Goal: Task Accomplishment & Management: Manage account settings

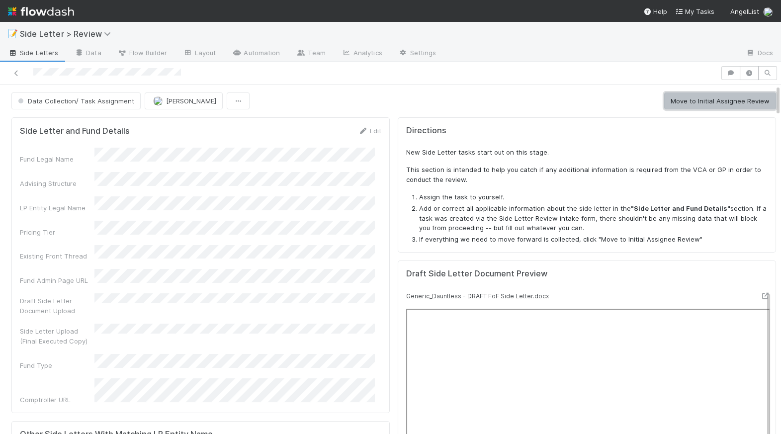
click at [682, 96] on button "Move to Initial Assignee Review" at bounding box center [720, 100] width 112 height 17
click at [179, 104] on button "[PERSON_NAME]" at bounding box center [184, 100] width 78 height 17
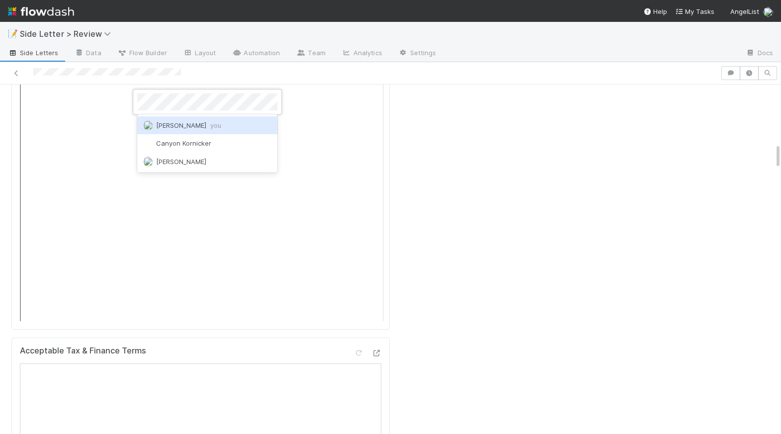
click at [206, 128] on div "Nick Stuart you" at bounding box center [207, 125] width 140 height 18
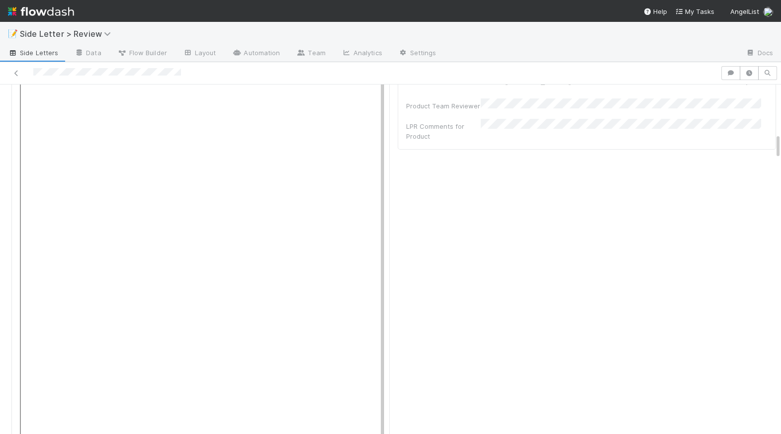
scroll to position [663, 0]
click at [771, 144] on div "Initial Assignee Review Maxim Kalinkin Move to Ready for Review Review Complete…" at bounding box center [390, 260] width 781 height 350
drag, startPoint x: 770, startPoint y: 143, endPoint x: 764, endPoint y: 88, distance: 54.5
drag, startPoint x: 770, startPoint y: 141, endPoint x: 766, endPoint y: 97, distance: 43.9
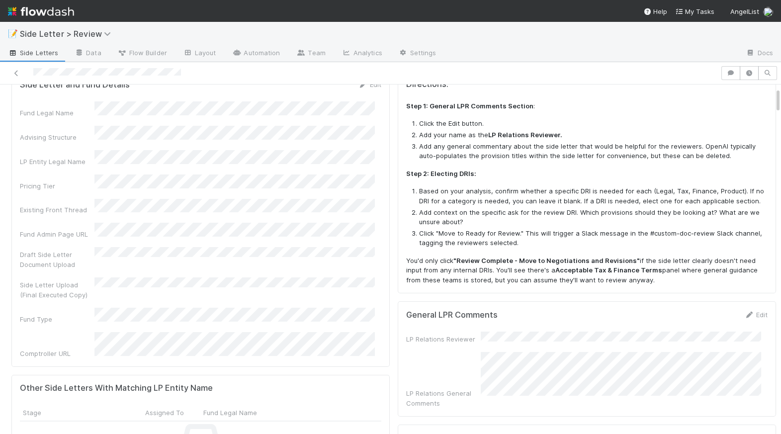
scroll to position [0, 0]
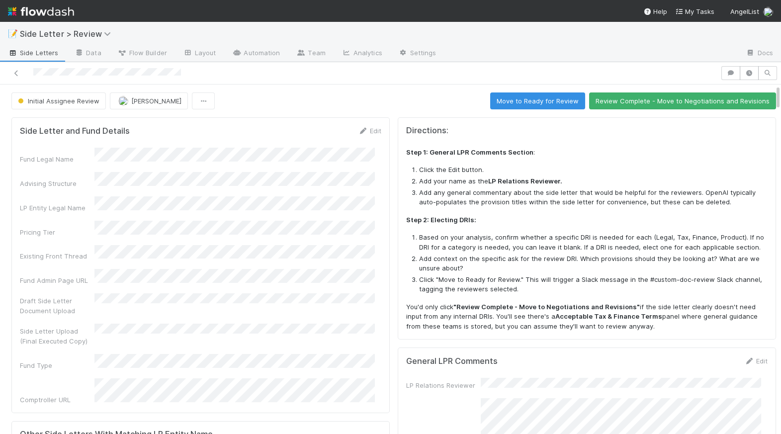
click at [573, 188] on li "Add any general commentary about the side letter that would be helpful for the …" at bounding box center [593, 197] width 349 height 19
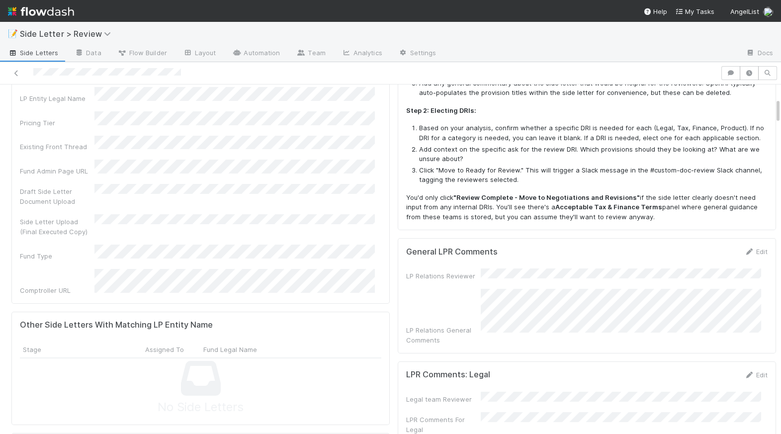
scroll to position [204, 0]
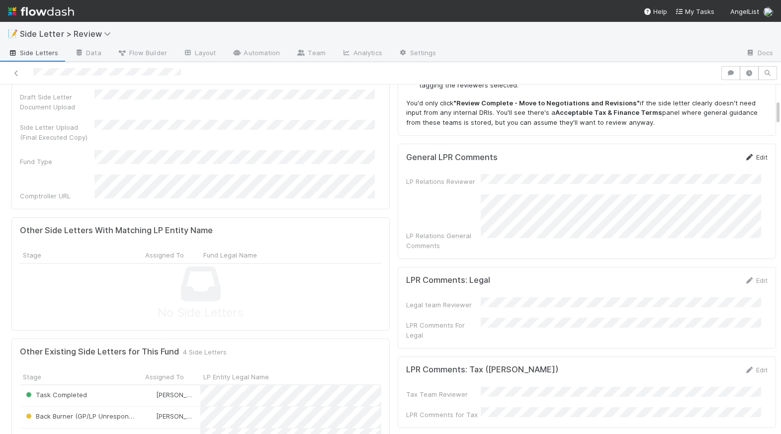
click at [744, 154] on link "Edit" at bounding box center [755, 157] width 23 height 8
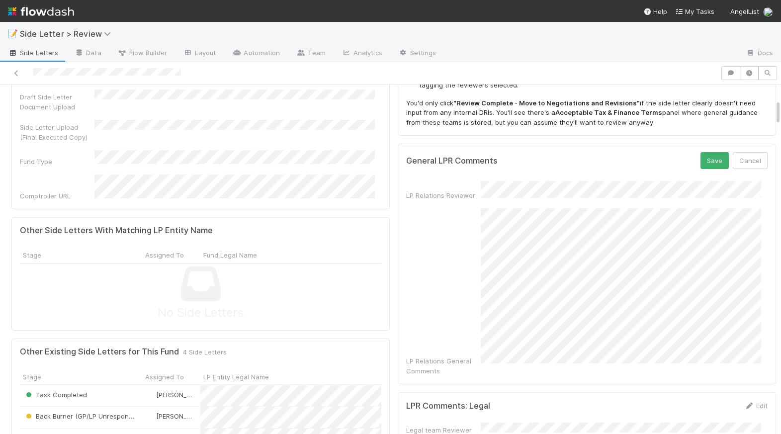
click at [759, 357] on div "General LPR Comments Save Cancel LP Relations Reviewer LP Relations General Com…" at bounding box center [587, 264] width 378 height 241
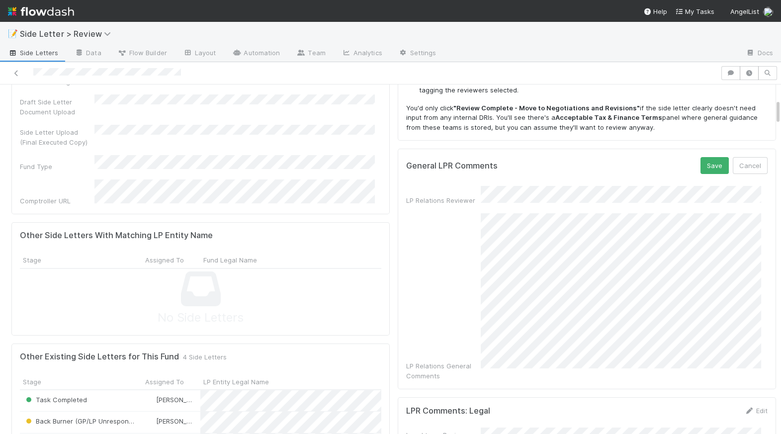
scroll to position [194, 0]
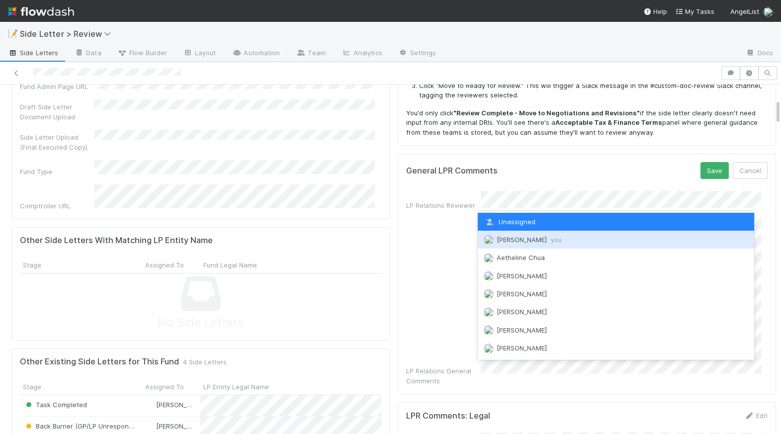
click at [535, 234] on div "Nick Stuart you" at bounding box center [616, 240] width 276 height 18
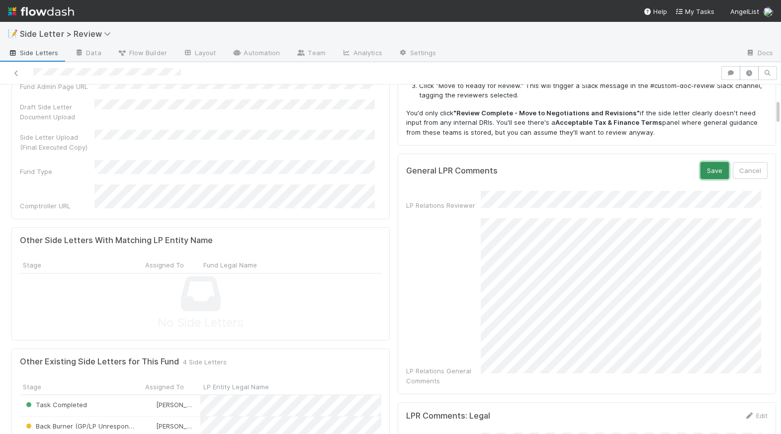
click at [706, 171] on button "Save" at bounding box center [715, 170] width 28 height 17
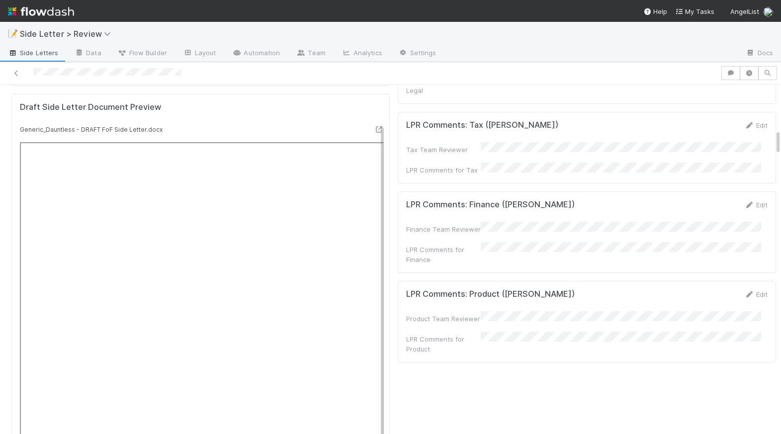
scroll to position [608, 0]
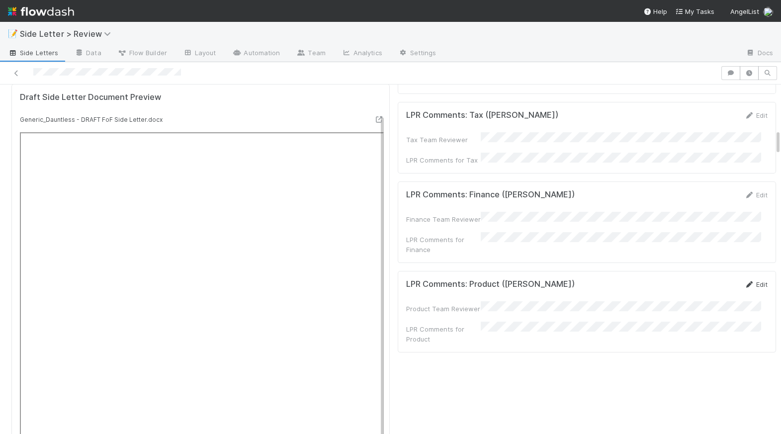
click at [744, 281] on icon at bounding box center [749, 284] width 10 height 6
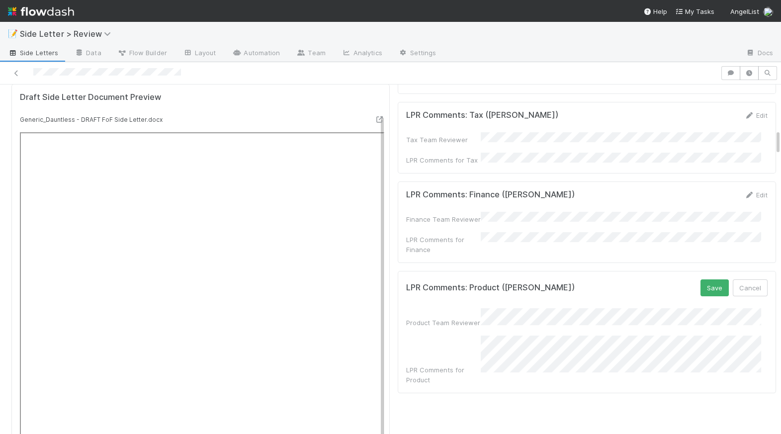
click at [500, 283] on h5 "LPR Comments: Product (Jack Lightbody)" at bounding box center [490, 288] width 169 height 10
click at [524, 308] on div "Product Team Reviewer LPR Comments for Product" at bounding box center [586, 346] width 361 height 77
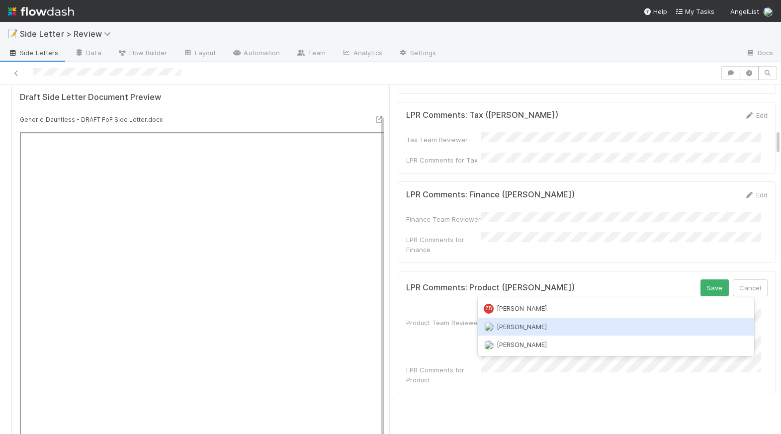
click at [526, 323] on span "[PERSON_NAME]" at bounding box center [522, 327] width 50 height 8
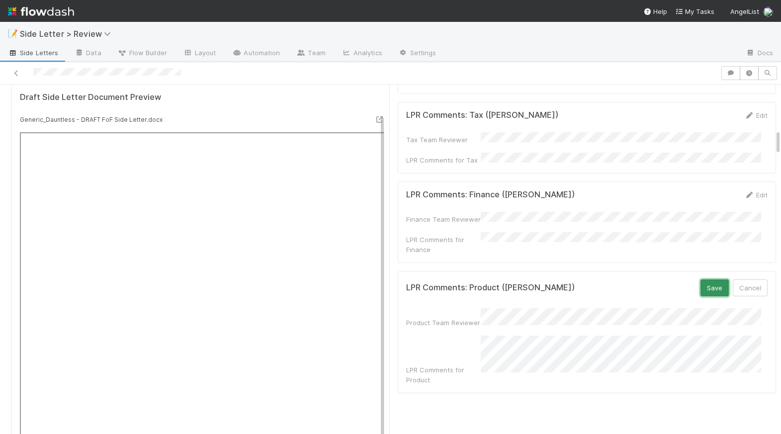
click at [701, 279] on button "Save" at bounding box center [715, 287] width 28 height 17
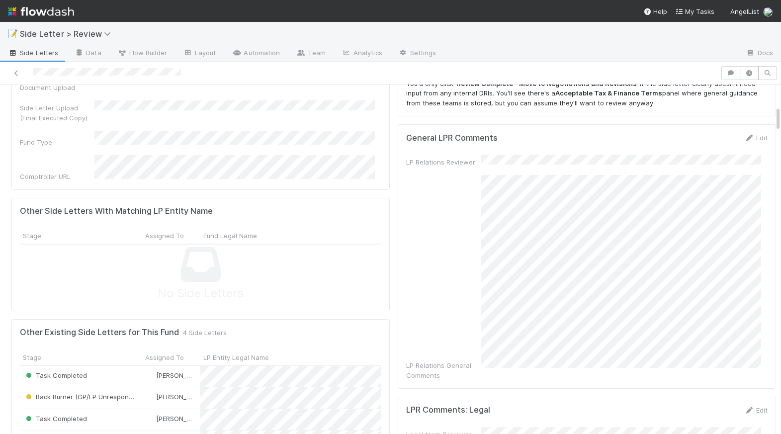
scroll to position [289, 0]
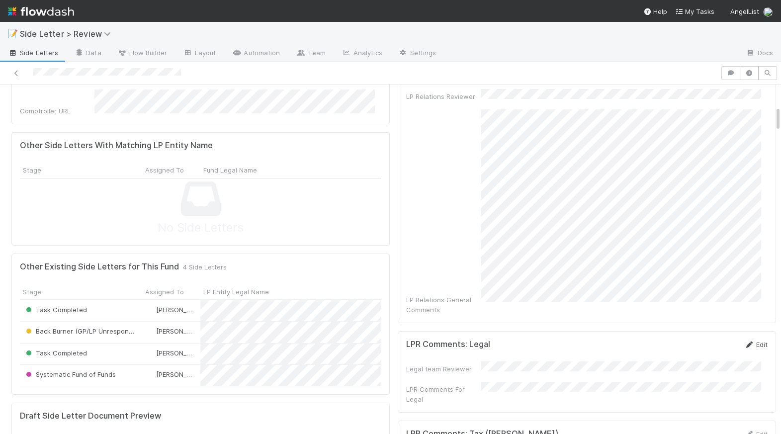
click at [744, 342] on icon at bounding box center [749, 345] width 10 height 6
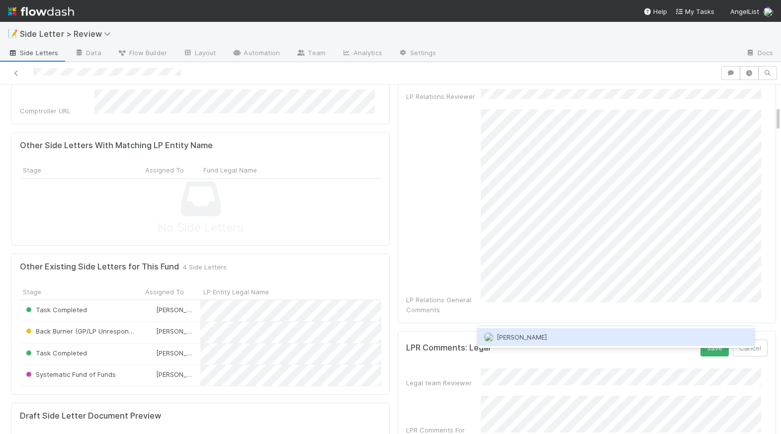
click at [581, 339] on div "[PERSON_NAME]" at bounding box center [616, 337] width 276 height 18
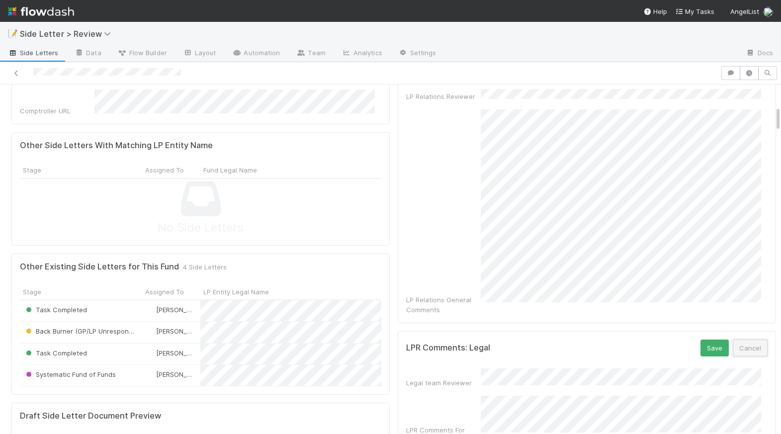
click at [747, 340] on button "Cancel" at bounding box center [750, 348] width 35 height 17
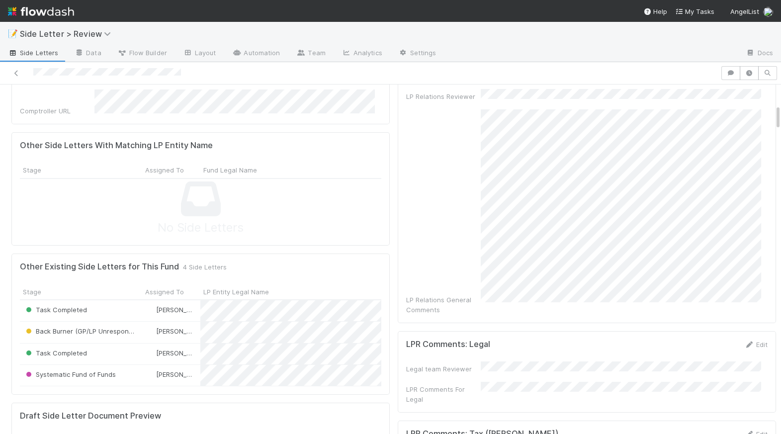
scroll to position [0, 0]
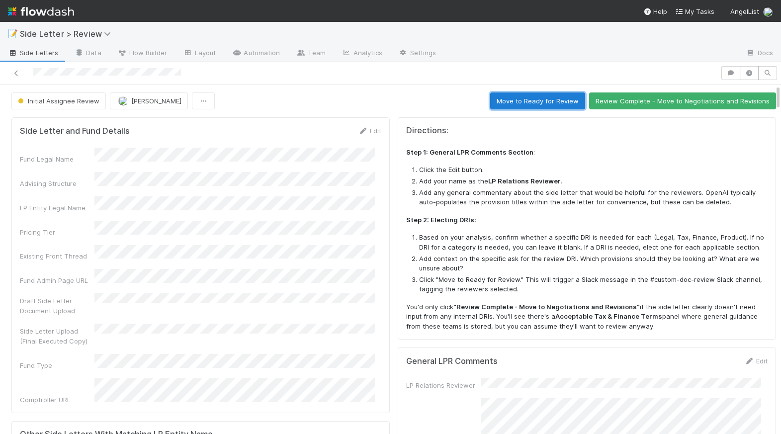
click at [516, 104] on button "Move to Ready for Review" at bounding box center [537, 100] width 95 height 17
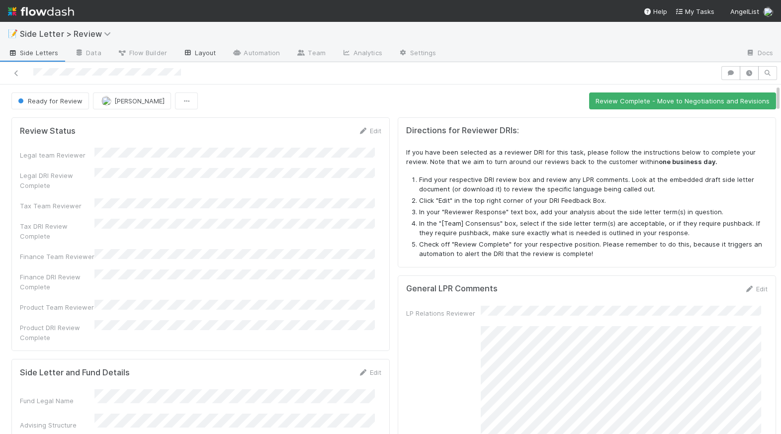
click at [194, 51] on link "Layout" at bounding box center [199, 54] width 49 height 16
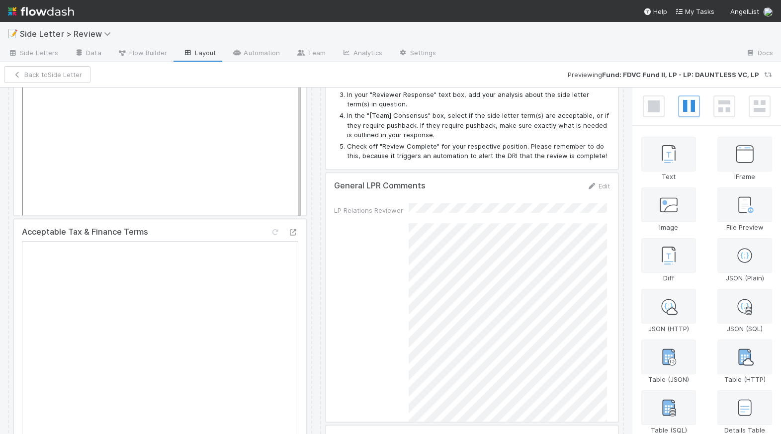
scroll to position [2227, 0]
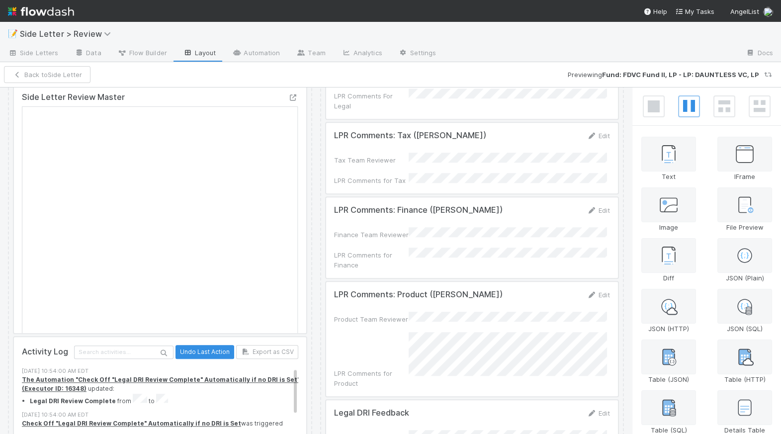
click at [465, 326] on div at bounding box center [472, 339] width 292 height 114
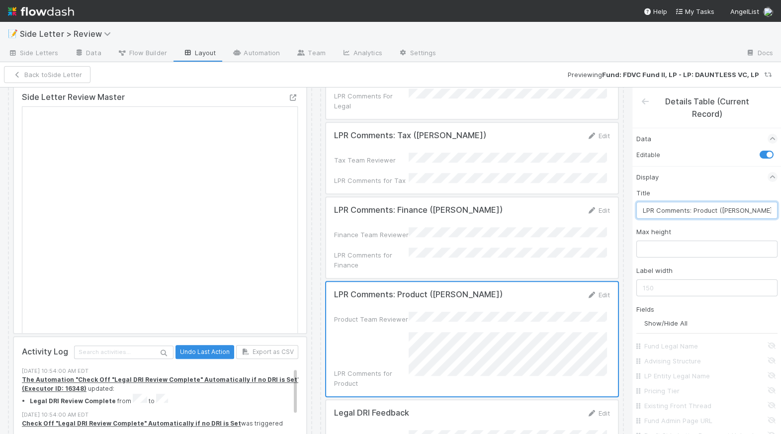
scroll to position [0, 6]
drag, startPoint x: 717, startPoint y: 211, endPoint x: 813, endPoint y: 208, distance: 95.5
click at [781, 208] on html "📝 Side Letter > Review Side Letters Data Flow Builder Layout Automation Team An…" at bounding box center [390, 217] width 781 height 434
type input "LPR Comments: Product (Zach Schnell)"
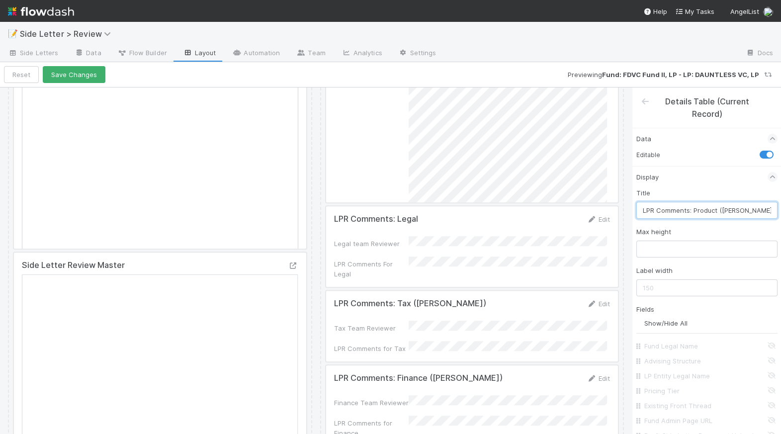
scroll to position [2058, 0]
click at [421, 240] on div at bounding box center [472, 247] width 292 height 81
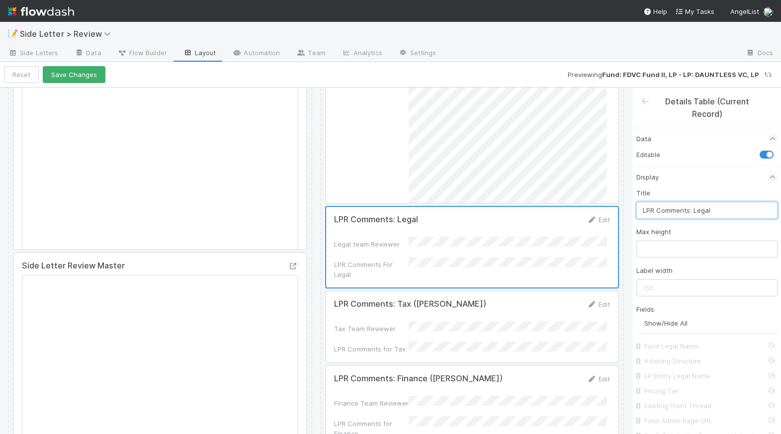
click at [720, 209] on input "LPR Comments: Legal" at bounding box center [706, 210] width 141 height 17
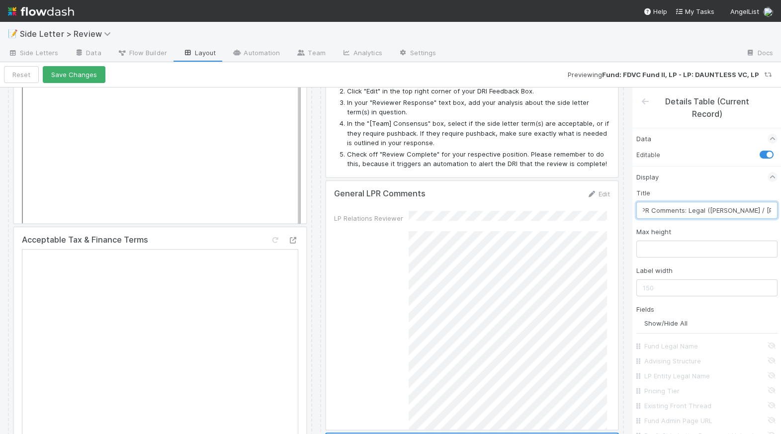
scroll to position [1829, 0]
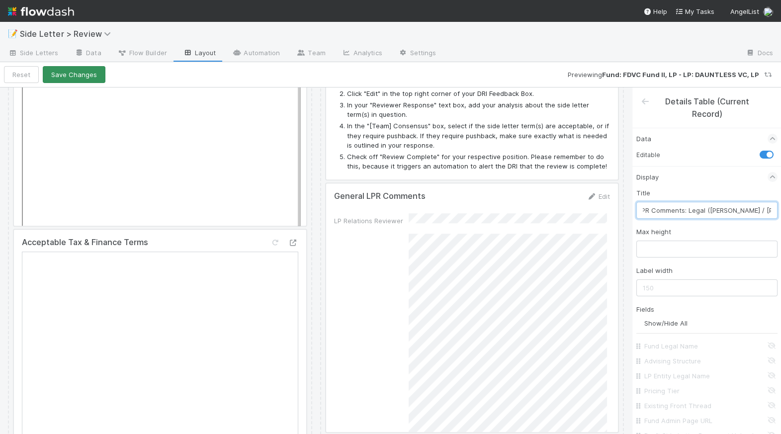
type input "LPR Comments: Legal (Emmett / Scarlett)"
click at [71, 70] on button "Save Changes" at bounding box center [74, 74] width 63 height 17
click at [227, 57] on link "Automation" at bounding box center [256, 54] width 64 height 16
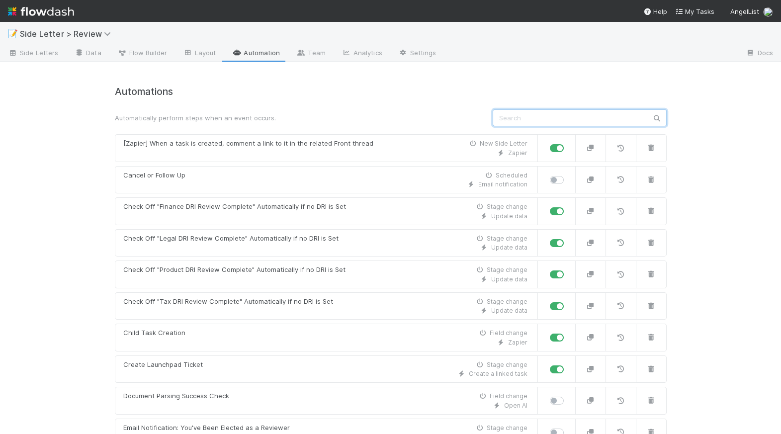
click at [545, 118] on input "text" at bounding box center [580, 117] width 174 height 17
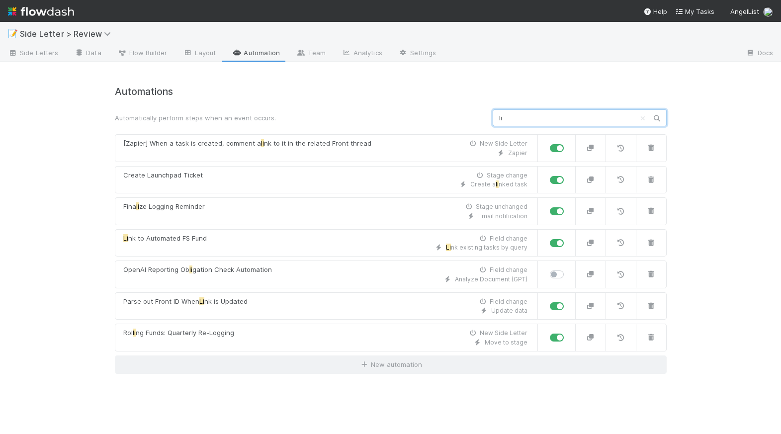
type input "l"
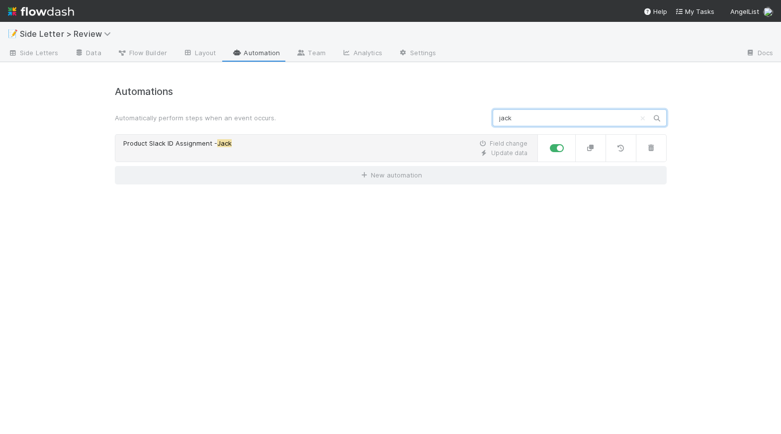
type input "jack"
click at [238, 146] on div "Product Slack ID Assignment - Jack Field change" at bounding box center [325, 144] width 404 height 10
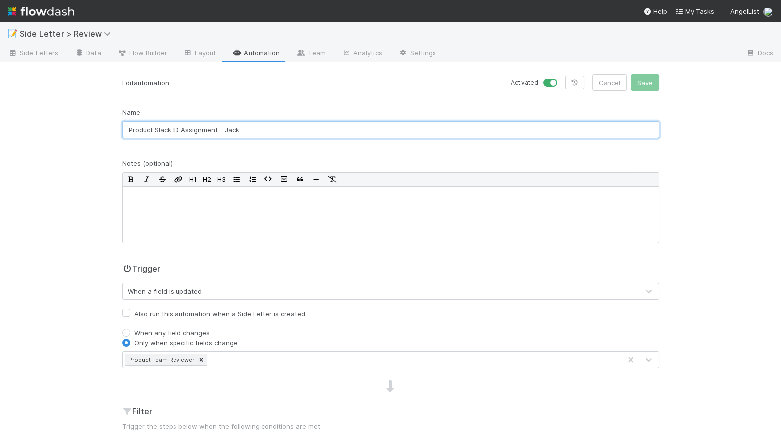
drag, startPoint x: 271, startPoint y: 129, endPoint x: 220, endPoint y: 129, distance: 50.7
click at [220, 129] on input "Product Slack ID Assignment - Jack" at bounding box center [390, 129] width 537 height 17
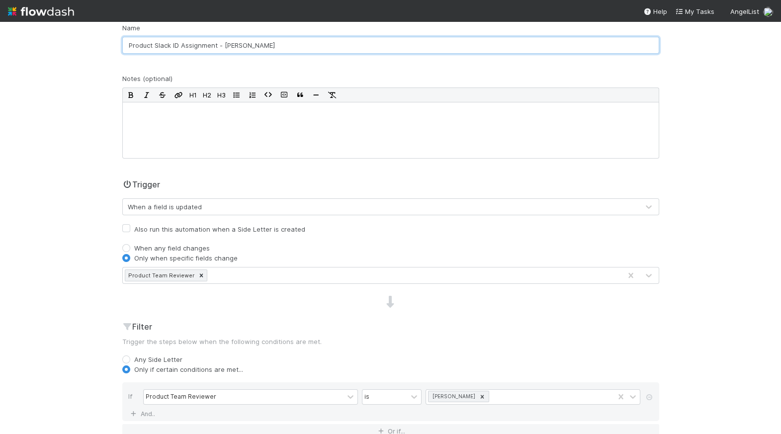
scroll to position [140, 0]
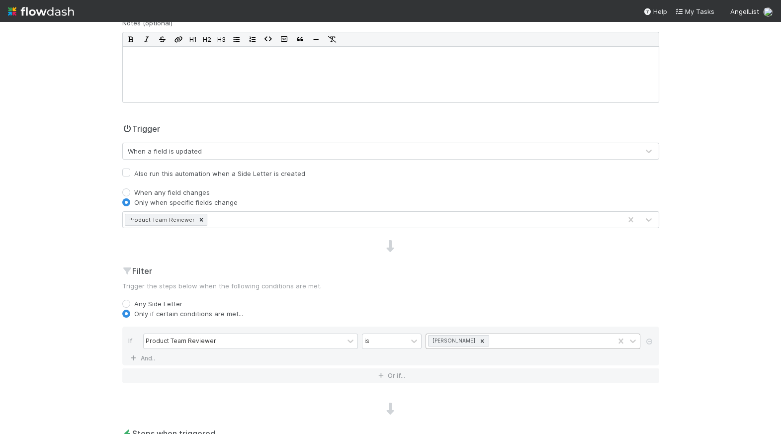
click at [479, 341] on icon at bounding box center [482, 341] width 7 height 7
type input "Product Slack ID Assignment - Zach"
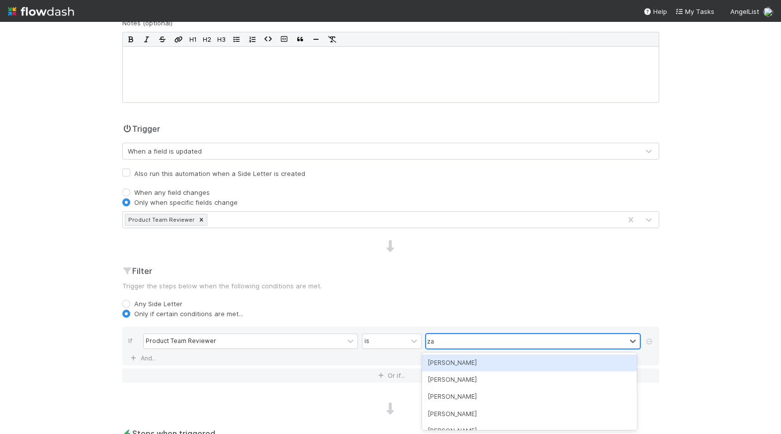
type input "zac"
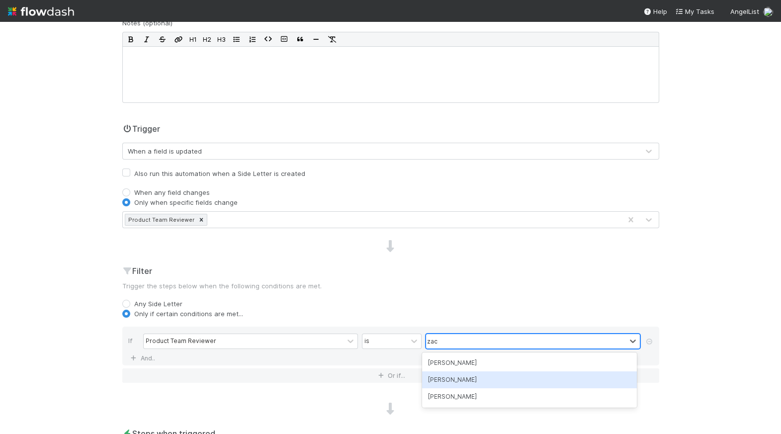
click at [466, 378] on div "[PERSON_NAME]" at bounding box center [529, 379] width 215 height 17
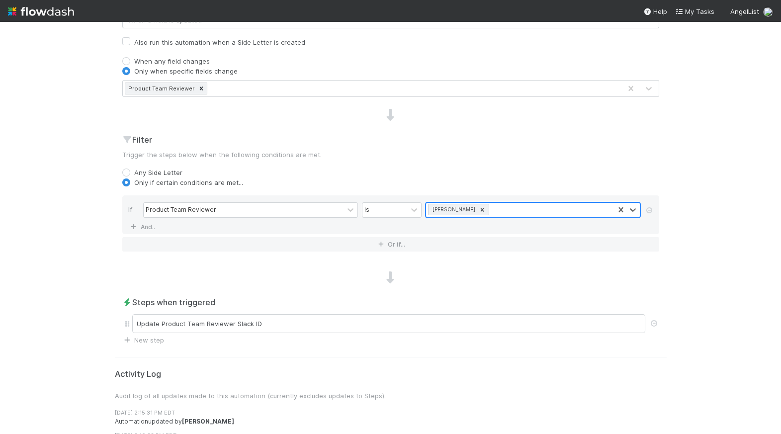
scroll to position [336, 0]
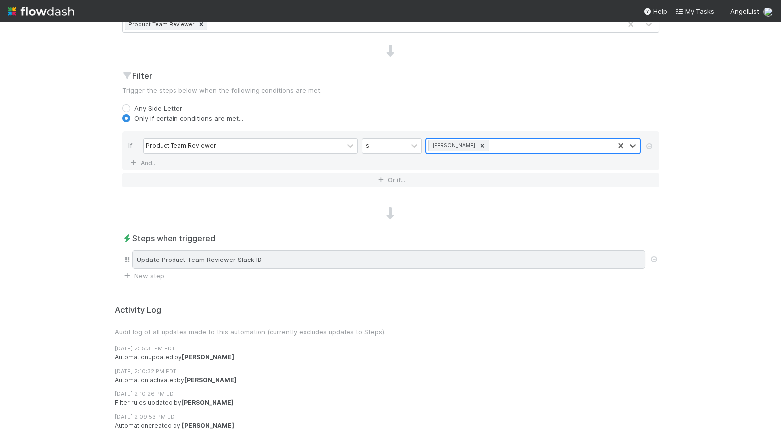
click at [300, 259] on div "Update Product Team Reviewer Slack ID" at bounding box center [388, 259] width 513 height 19
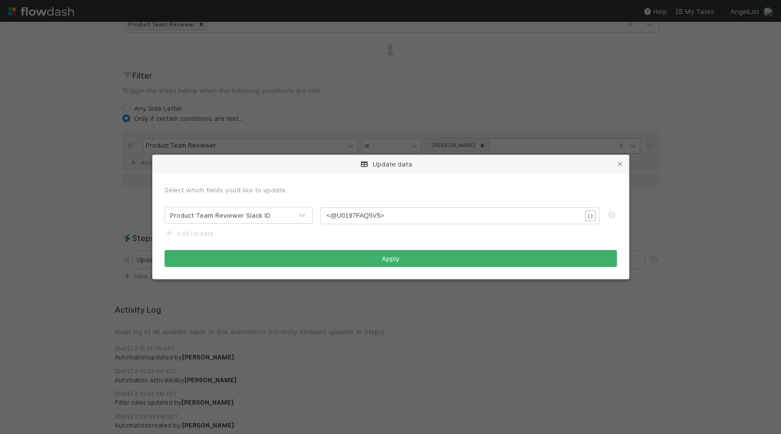
click at [428, 214] on pre "<@U0197FAQ5V5>" at bounding box center [458, 216] width 262 height 10
paste textarea "V5"
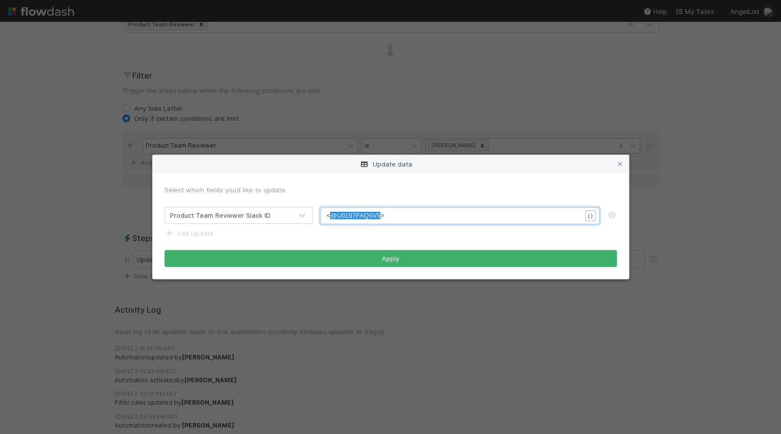
type textarea "U0197FAQ5V5"
drag, startPoint x: 380, startPoint y: 214, endPoint x: 336, endPoint y: 216, distance: 44.8
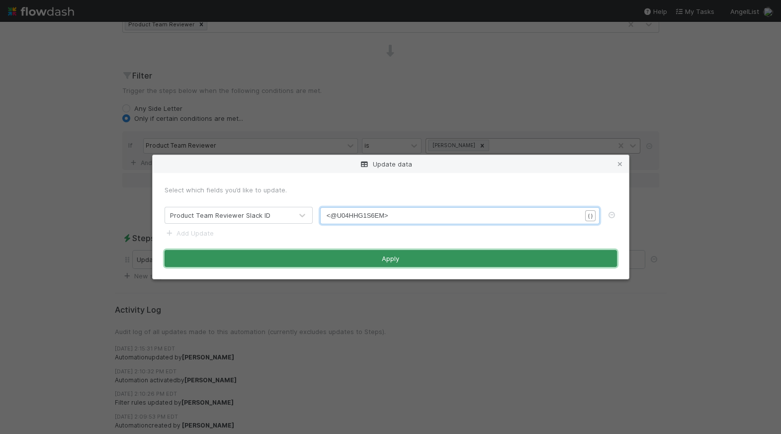
click at [339, 258] on button "Apply" at bounding box center [391, 258] width 452 height 17
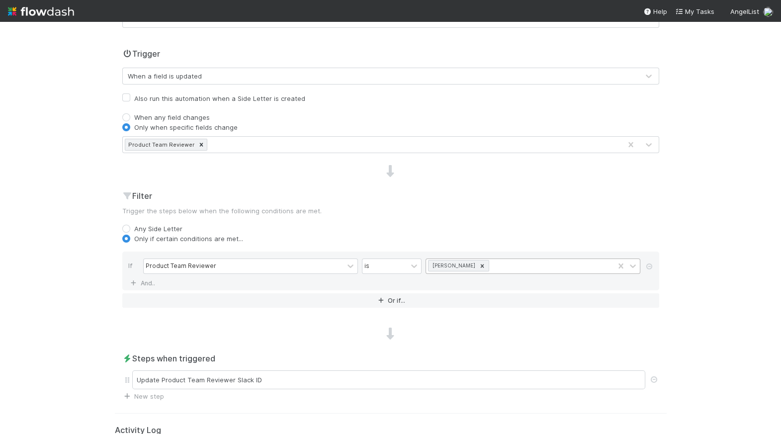
scroll to position [0, 0]
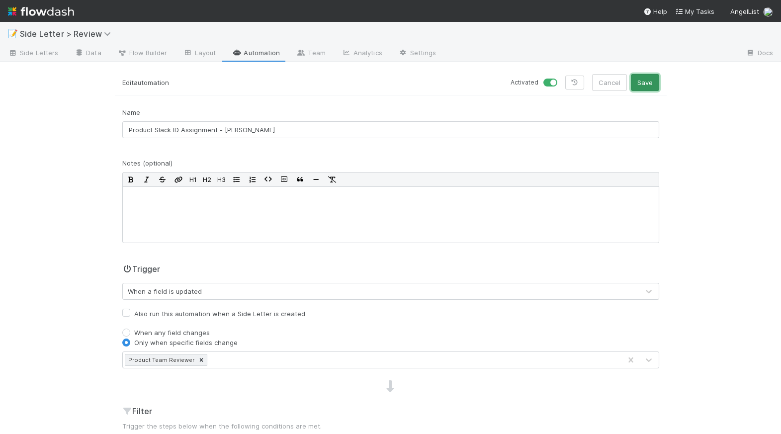
click at [646, 84] on button "Save" at bounding box center [645, 82] width 28 height 17
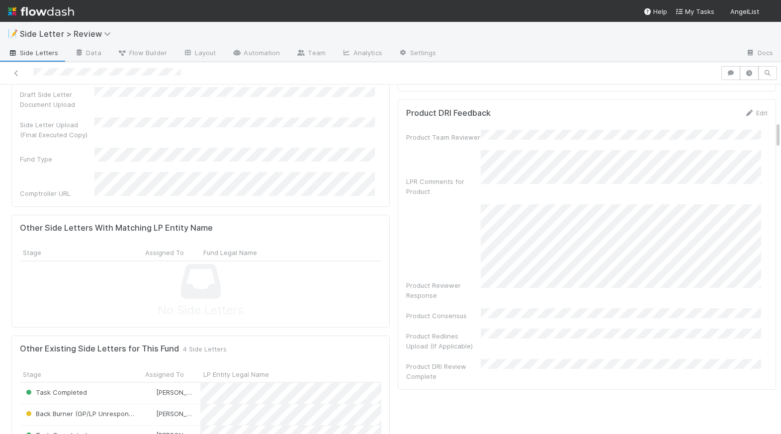
scroll to position [443, 0]
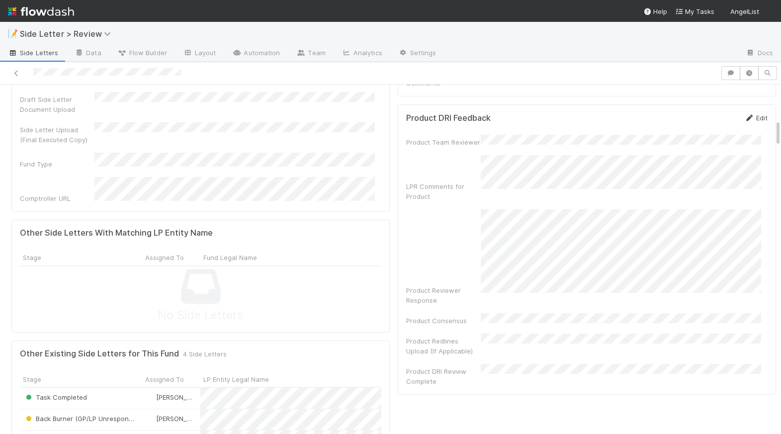
click at [744, 115] on icon at bounding box center [749, 118] width 10 height 6
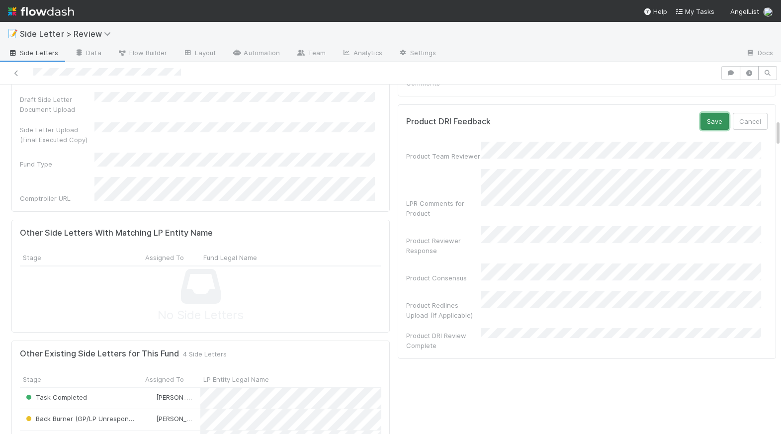
click at [702, 113] on button "Save" at bounding box center [715, 121] width 28 height 17
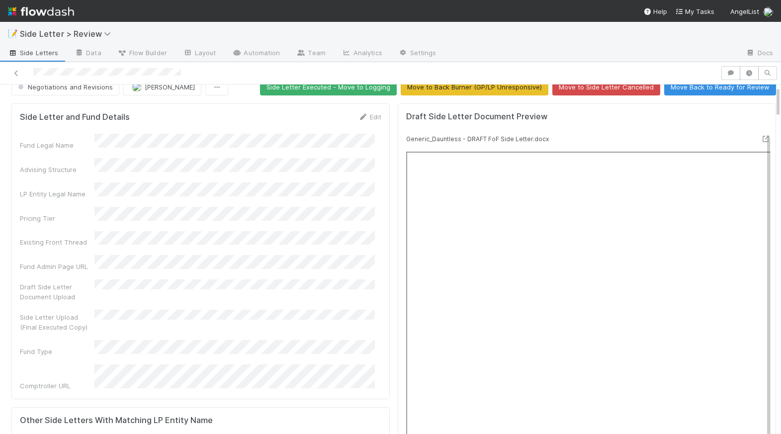
scroll to position [24, 0]
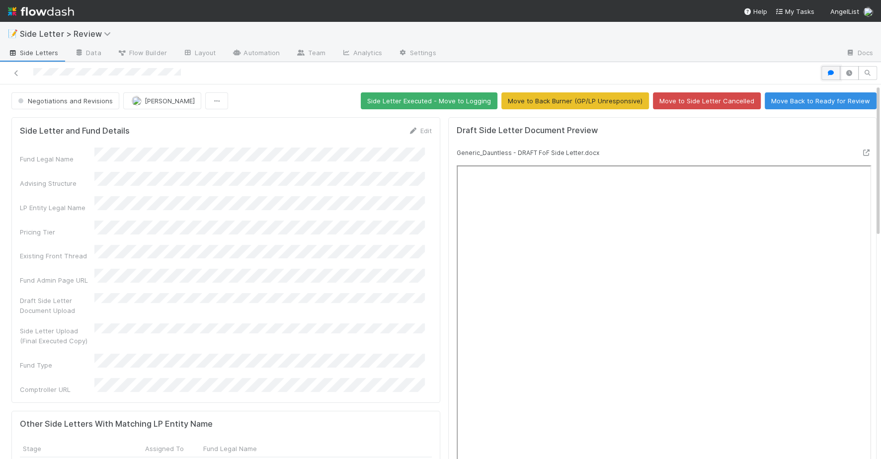
click at [781, 69] on button "button" at bounding box center [831, 73] width 19 height 14
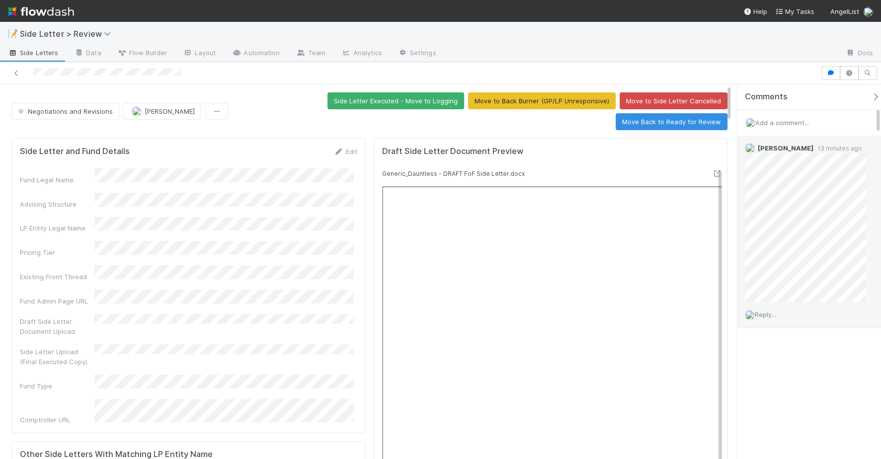
click at [773, 315] on span "Reply..." at bounding box center [765, 315] width 21 height 8
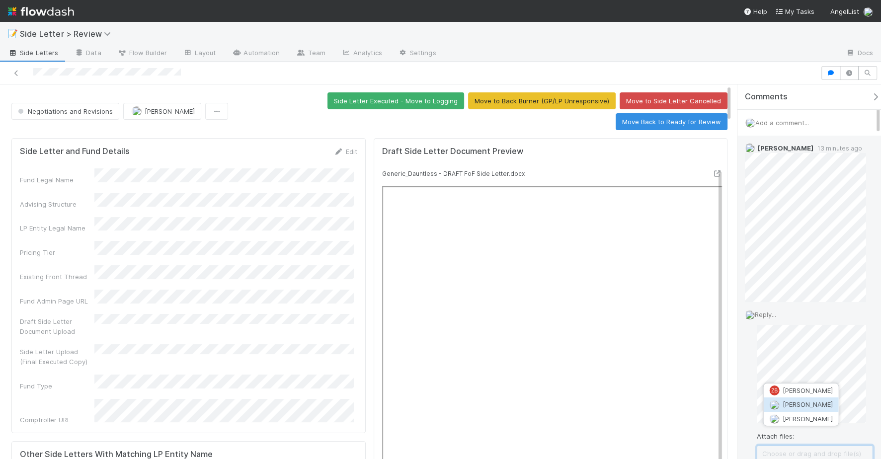
scroll to position [2, 0]
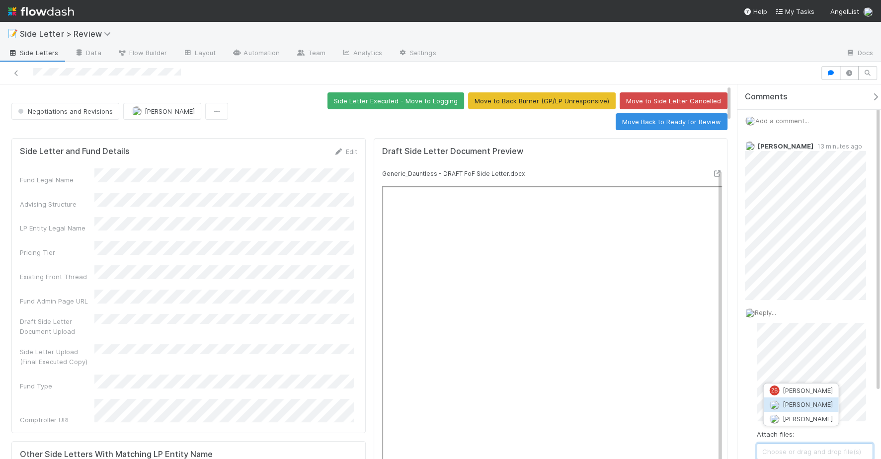
click at [781, 403] on span "[PERSON_NAME]" at bounding box center [808, 405] width 50 height 8
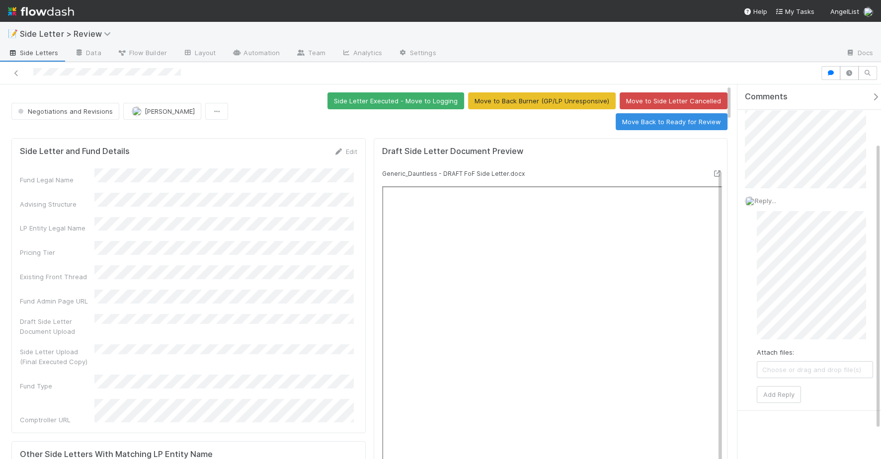
scroll to position [114, 0]
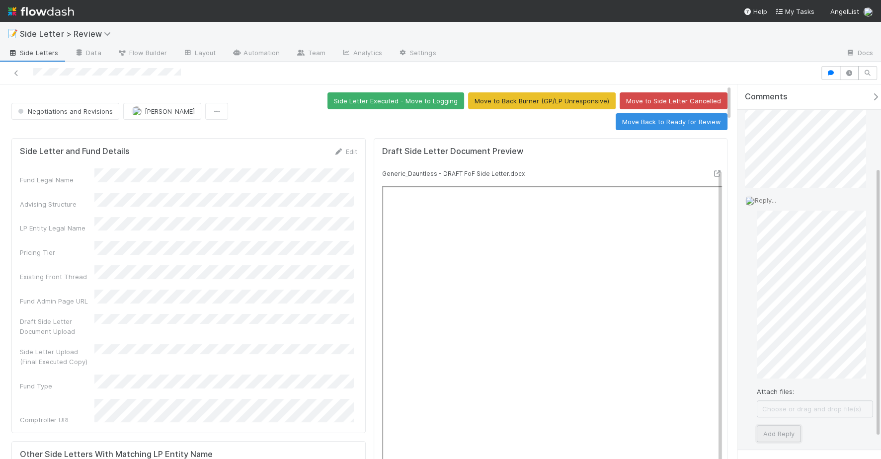
click at [780, 434] on button "Add Reply" at bounding box center [779, 434] width 44 height 17
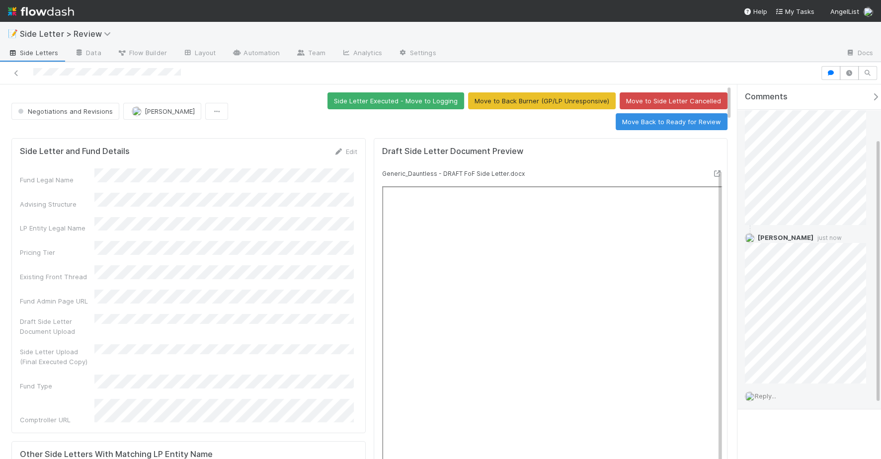
scroll to position [76, 0]
